Goal: Book appointment/travel/reservation

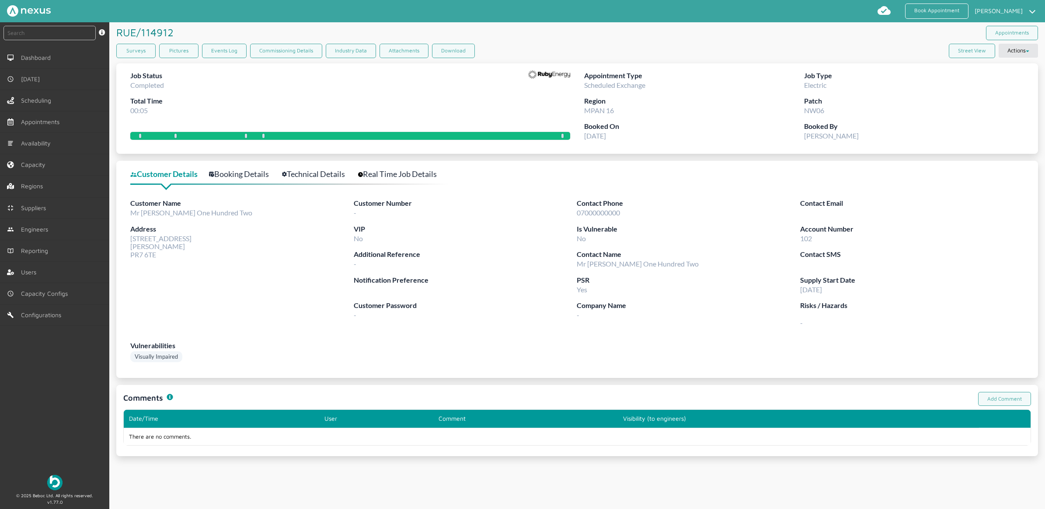
click at [989, 264] on div "Contact SMS" at bounding box center [911, 261] width 223 height 25
click at [938, 10] on link "Book Appointment" at bounding box center [936, 10] width 63 height 15
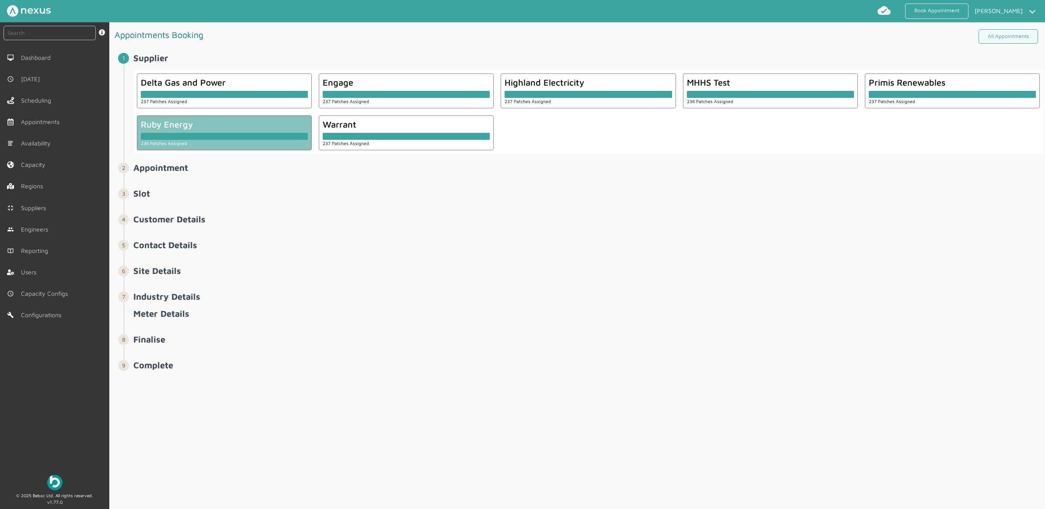
click at [212, 134] on div at bounding box center [224, 136] width 167 height 7
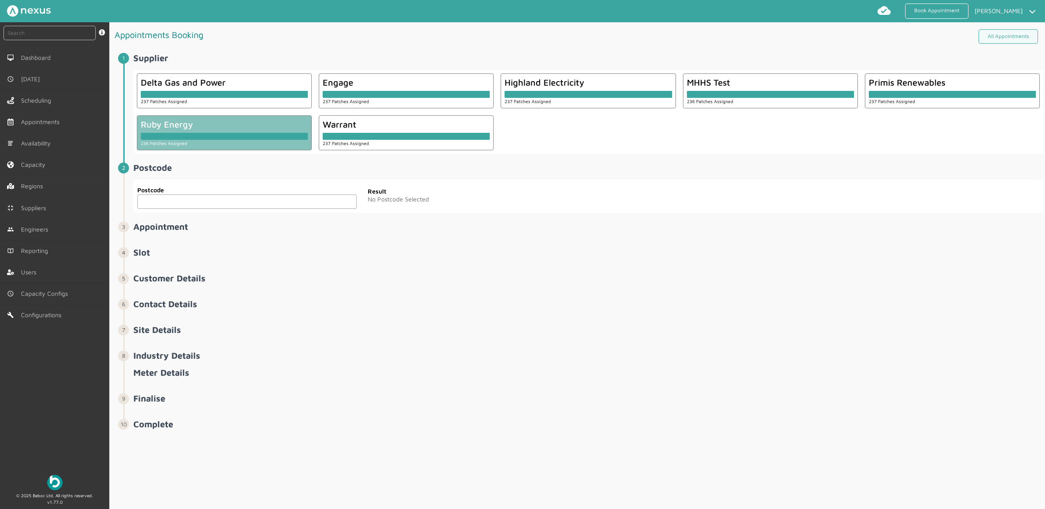
drag, startPoint x: 219, startPoint y: 202, endPoint x: 216, endPoint y: 170, distance: 32.1
click at [219, 203] on input "text" at bounding box center [246, 202] width 219 height 14
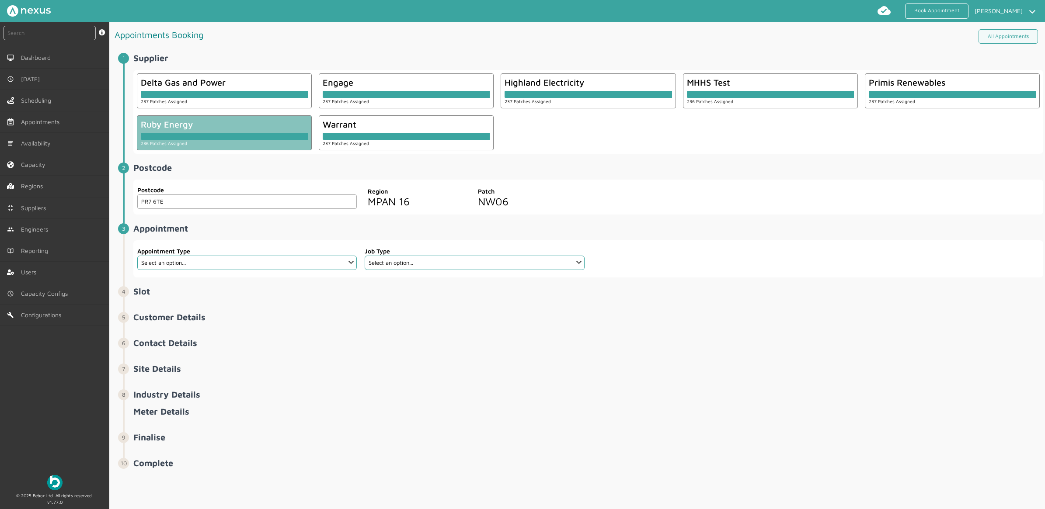
type input "PR7 6TE"
click at [269, 260] on select "Select an option... Additional Work Check Meter Electric Vehicle Emergency Exch…" at bounding box center [246, 263] width 219 height 14
select select "7: 6422ec7fcd44966678f35e74"
click at [137, 256] on select "Select an option... Additional Work Check Meter Electric Vehicle Emergency Exch…" at bounding box center [246, 263] width 219 height 14
click at [444, 261] on select "Select an option... Communication Device Exchange De-Energise Energise Meter Ex…" at bounding box center [474, 263] width 219 height 14
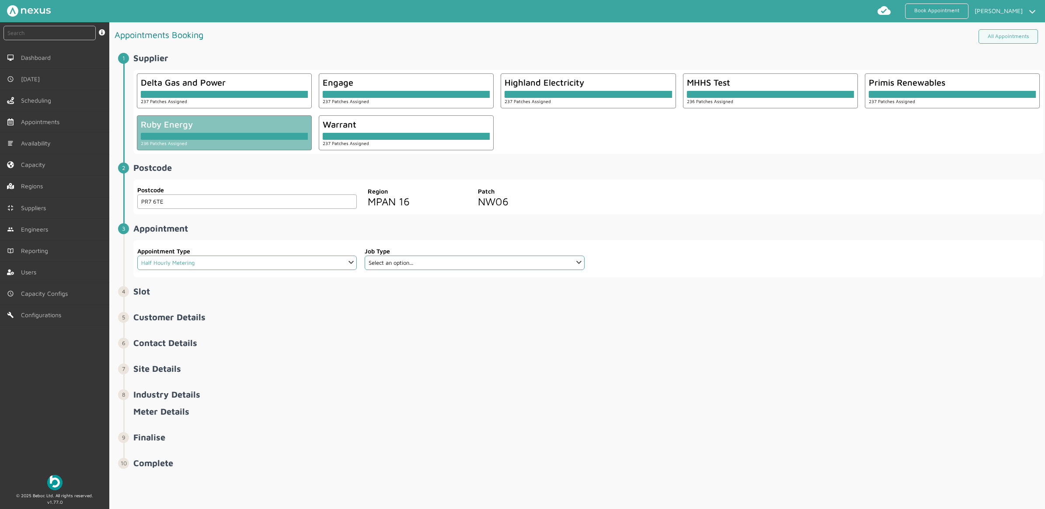
click at [340, 265] on select "Select an option... Additional Work Check Meter Electric Vehicle Emergency Exch…" at bounding box center [246, 263] width 219 height 14
click at [87, 33] on input "text" at bounding box center [49, 33] width 92 height 14
paste input "1800019825687"
type input "1800019825687"
drag, startPoint x: 66, startPoint y: 34, endPoint x: -69, endPoint y: 36, distance: 135.5
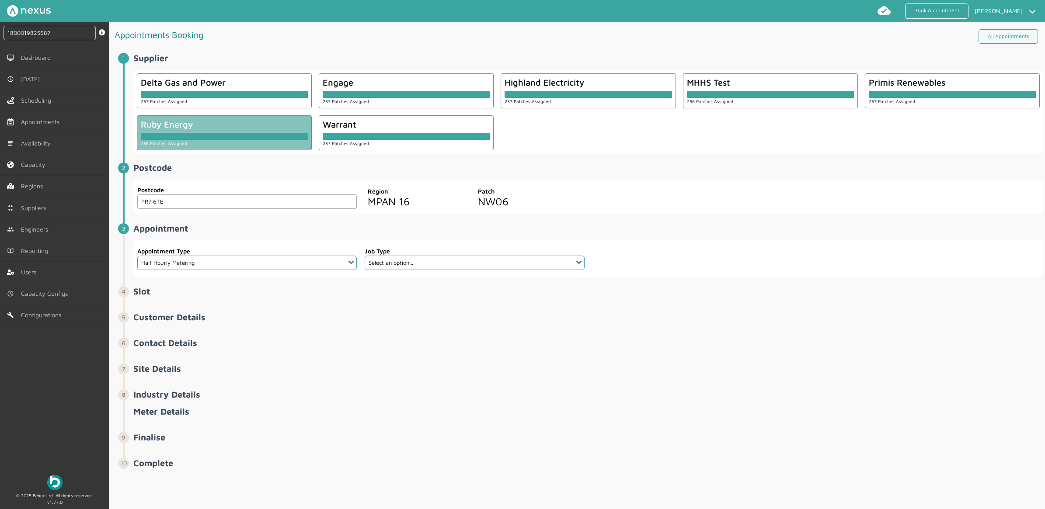
click at [0, 36] on html "Book Appointment [PERSON_NAME] My profile Return to Hub Logout 1800019825687 in…" at bounding box center [522, 254] width 1045 height 509
